Goal: Understand process/instructions: Learn how to perform a task or action

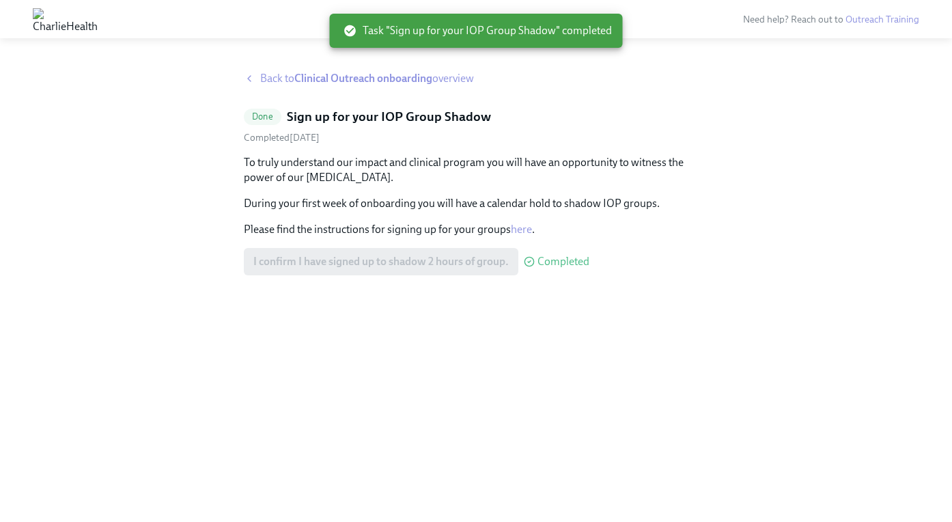
click at [376, 83] on strong "Clinical Outreach onboarding" at bounding box center [363, 78] width 138 height 13
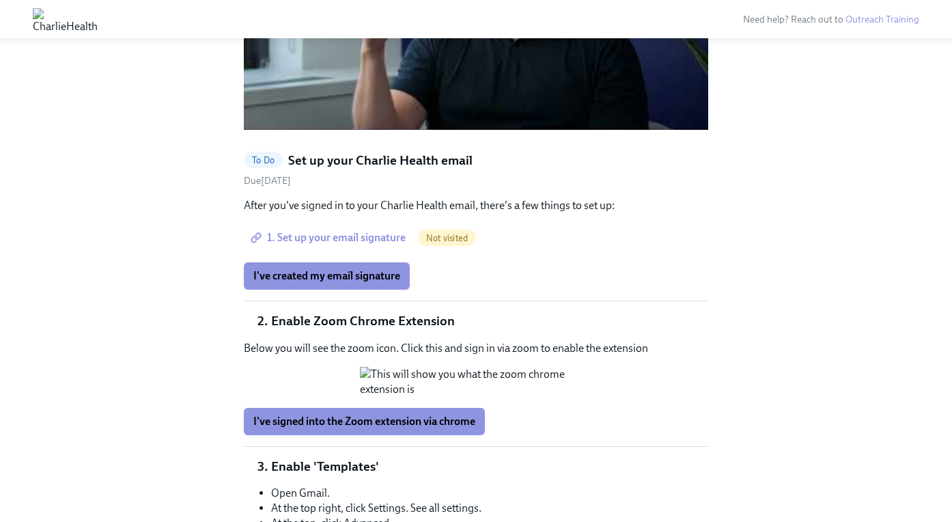
scroll to position [1253, 0]
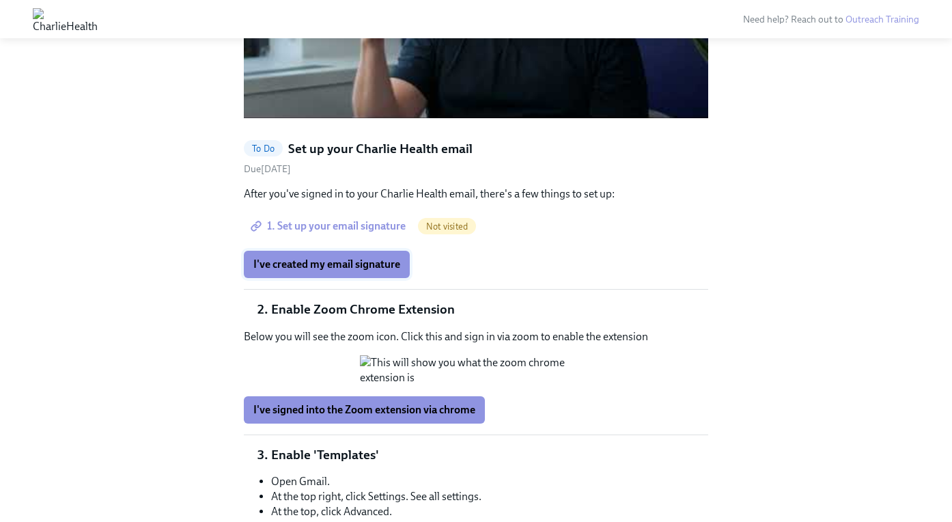
click at [379, 257] on span "I've created my email signature" at bounding box center [326, 264] width 147 height 14
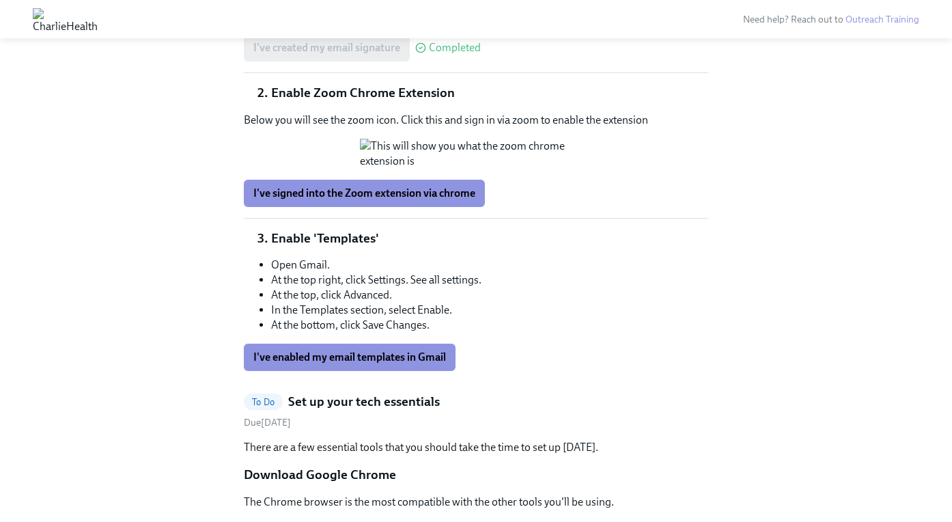
scroll to position [1481, 0]
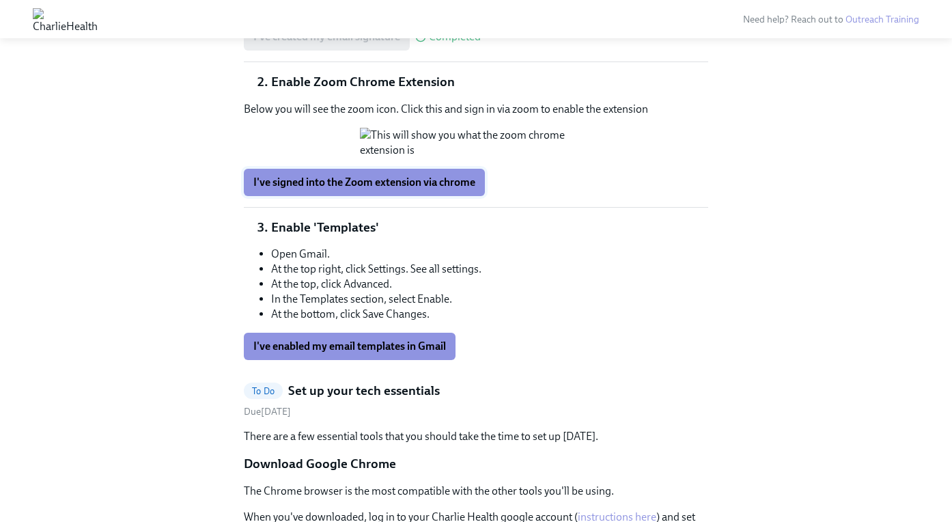
click at [391, 189] on span "I've signed into the Zoom extension via chrome" at bounding box center [364, 183] width 222 height 14
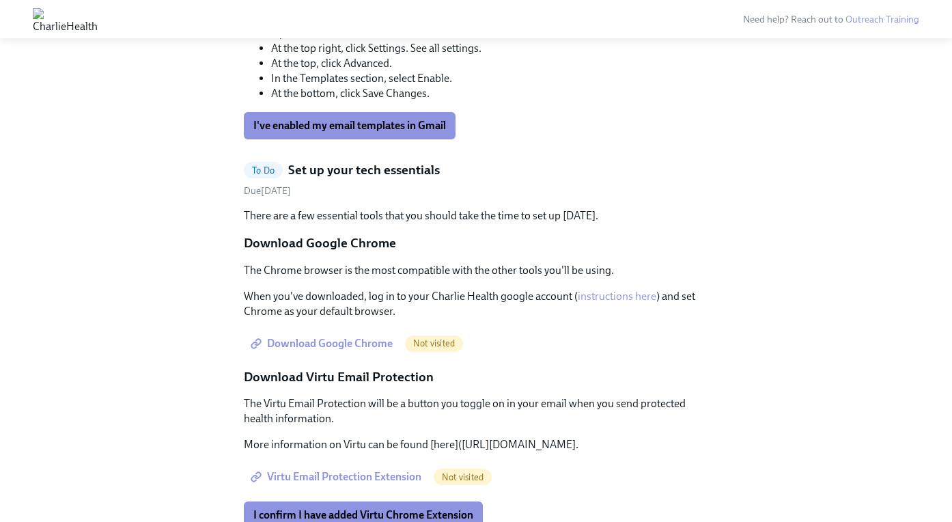
scroll to position [1705, 0]
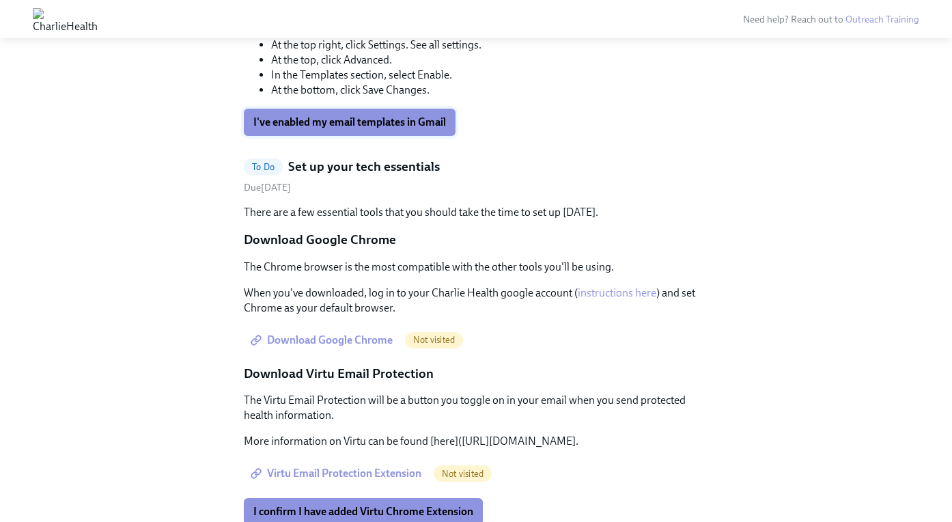
click at [342, 129] on span "I've enabled my email templates in Gmail" at bounding box center [349, 122] width 193 height 14
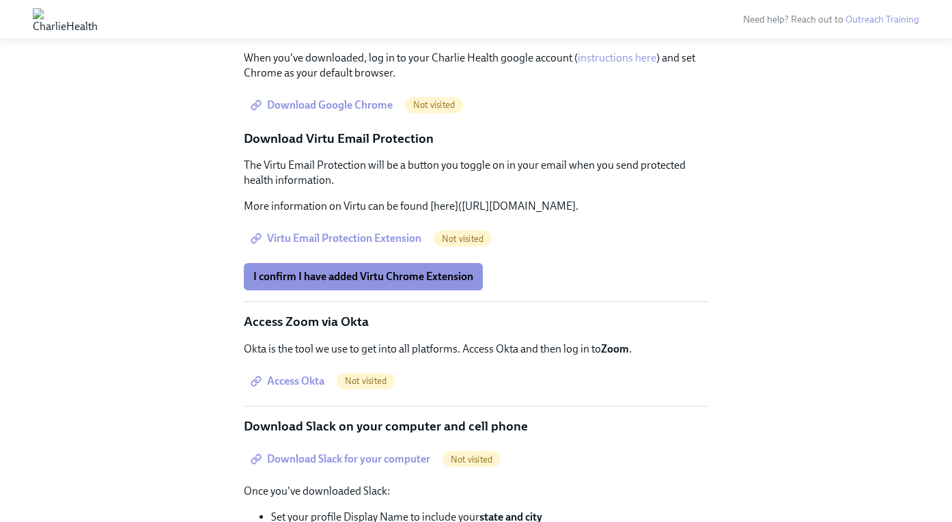
scroll to position [1941, 0]
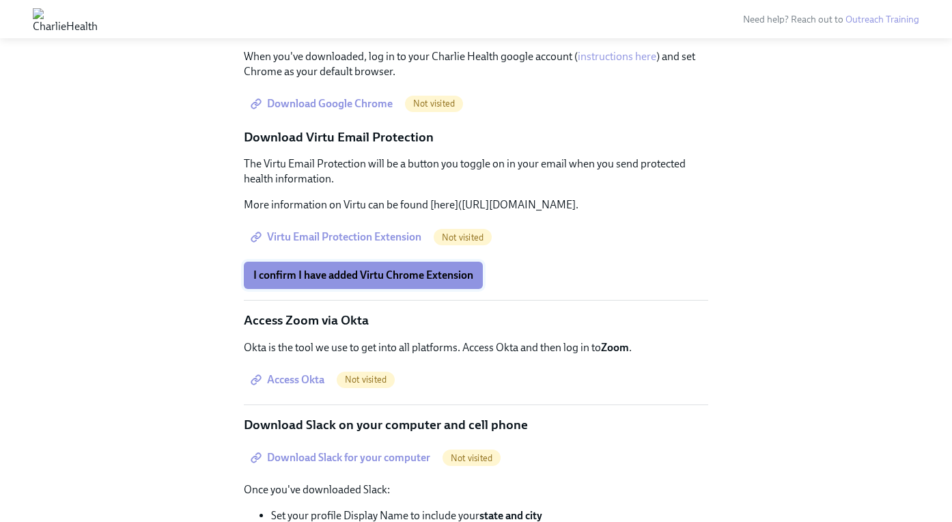
click at [365, 282] on span "I confirm I have added Virtu Chrome Extension" at bounding box center [363, 275] width 220 height 14
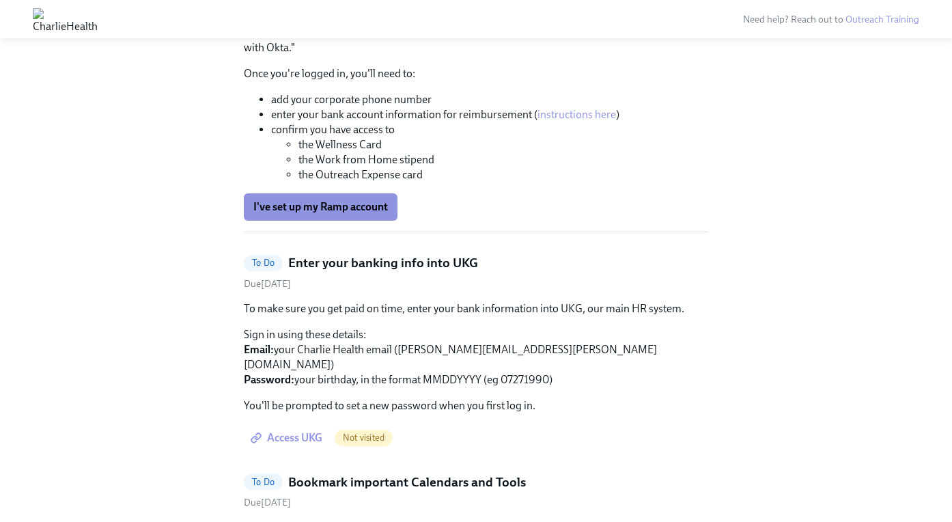
scroll to position [2532, 0]
click at [361, 213] on span "I've set up my Ramp account" at bounding box center [320, 206] width 135 height 14
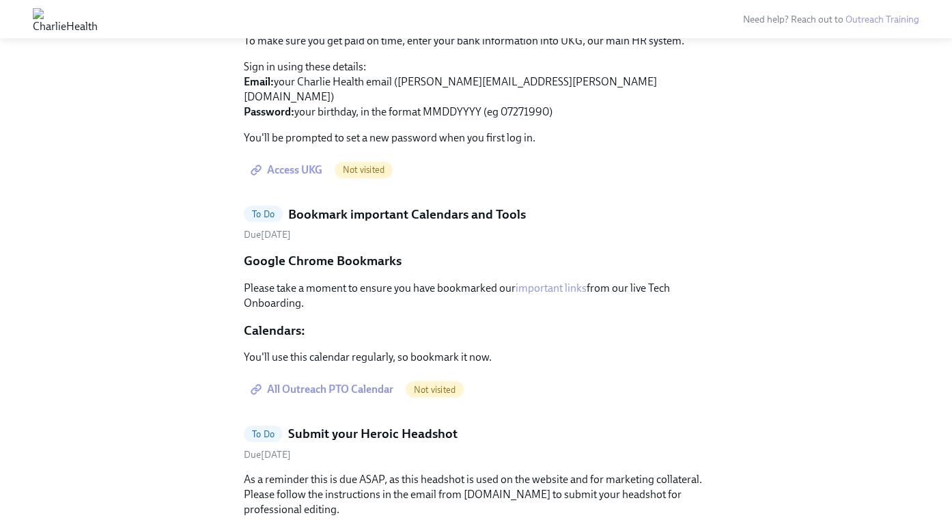
scroll to position [2801, 0]
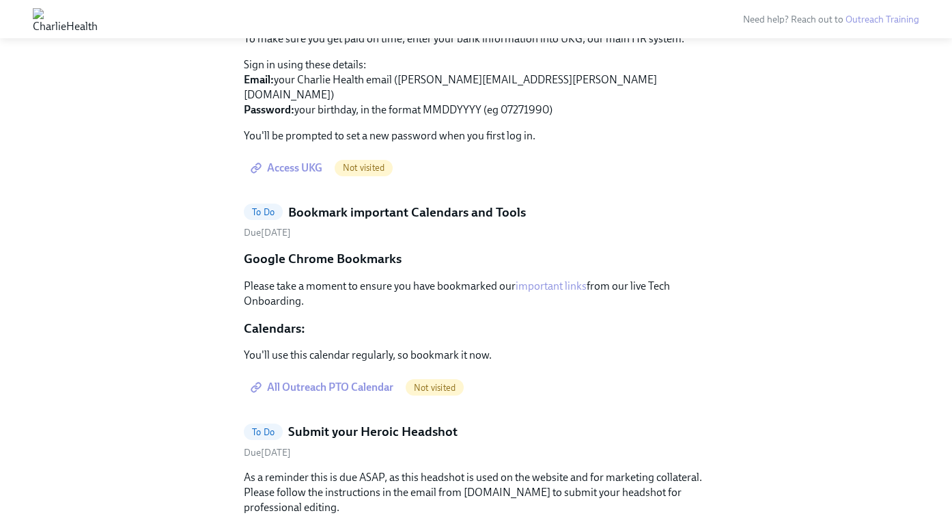
click at [286, 175] on span "Access UKG" at bounding box center [287, 168] width 69 height 14
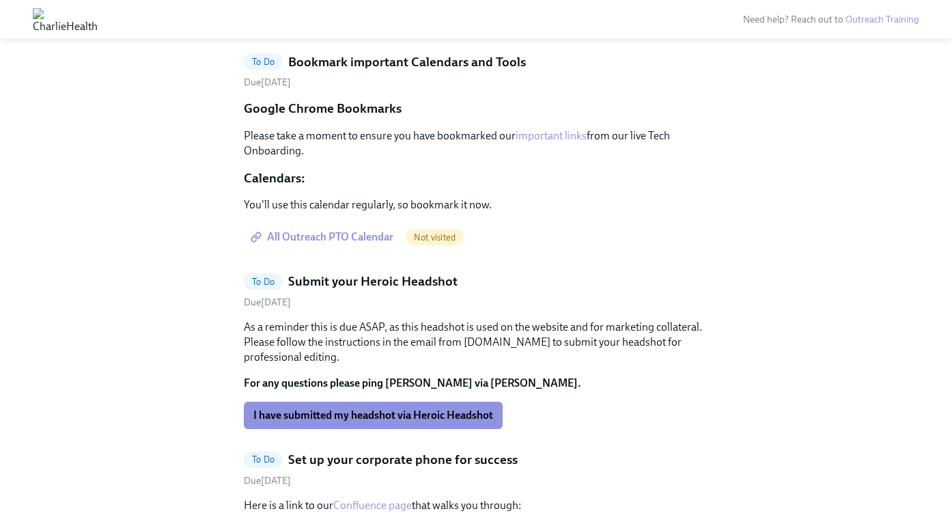
scroll to position [2953, 0]
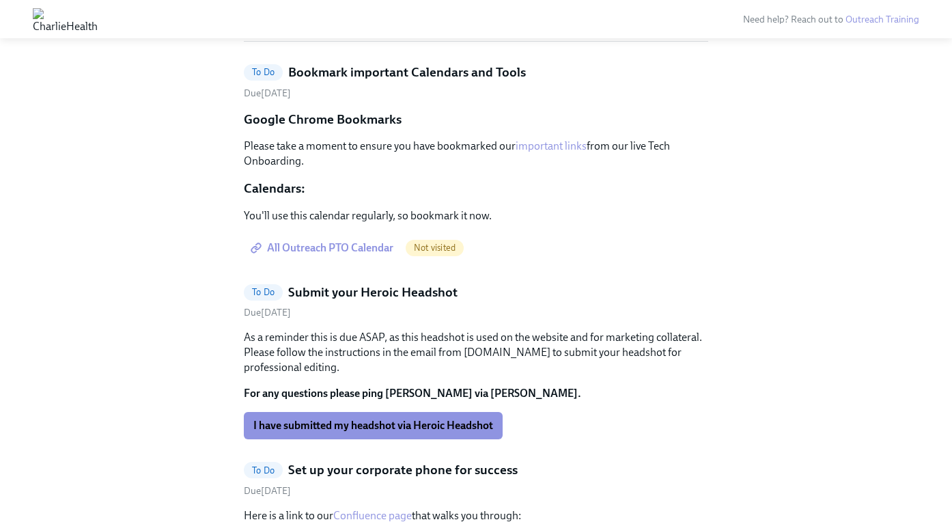
scroll to position [2742, 0]
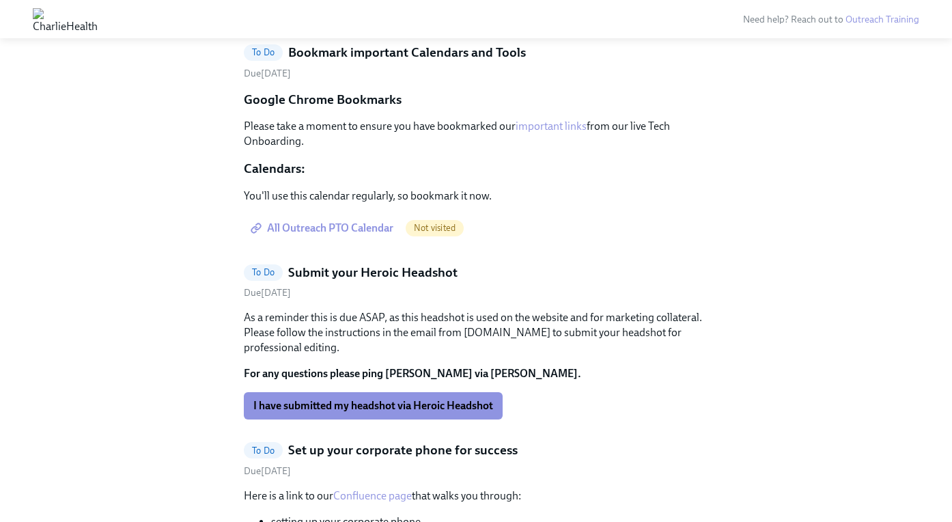
click at [327, 235] on span "All Outreach PTO Calendar" at bounding box center [323, 228] width 140 height 14
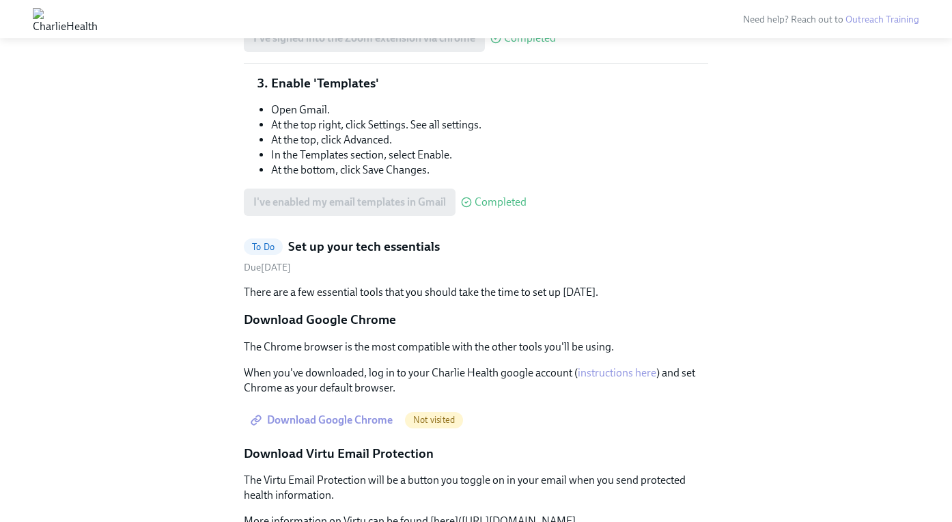
scroll to position [1619, 0]
